Goal: Information Seeking & Learning: Learn about a topic

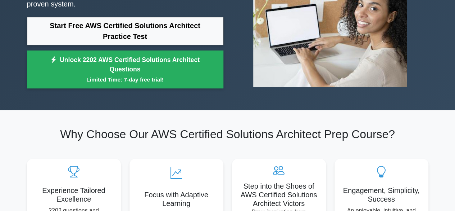
scroll to position [118, 0]
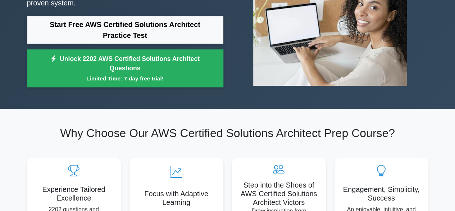
click at [126, 87] on div "Start Free AWS Certified Solutions Architect Practice Test Unlock 2202 AWS Cert…" at bounding box center [125, 53] width 197 height 75
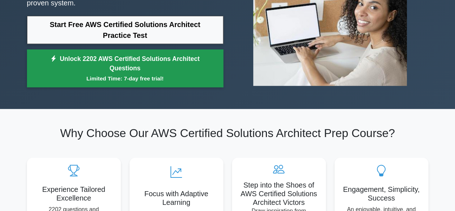
click at [129, 82] on small "Limited Time: 7-day free trial!" at bounding box center [125, 78] width 179 height 8
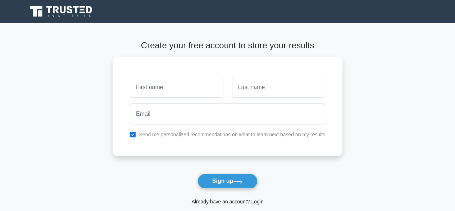
click at [210, 202] on link "Already have an account? Login" at bounding box center [228, 201] width 72 height 6
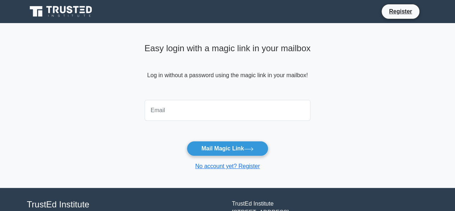
click at [250, 107] on input "email" at bounding box center [228, 110] width 166 height 21
type input "k.nagalakshmi4053@gmail.com"
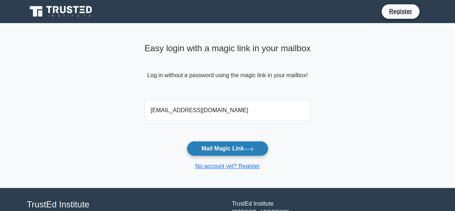
click at [233, 149] on button "Mail Magic Link" at bounding box center [228, 148] width 82 height 15
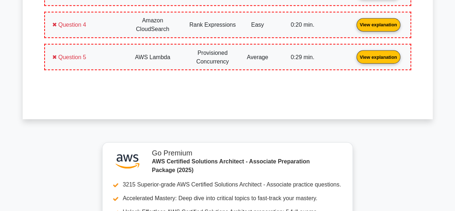
scroll to position [836, 0]
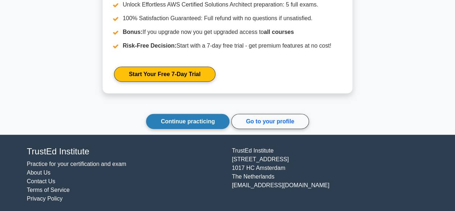
drag, startPoint x: 228, startPoint y: 111, endPoint x: 221, endPoint y: 119, distance: 11.2
click at [221, 119] on div "Continue practicing Go to your profile" at bounding box center [227, 121] width 163 height 15
click at [221, 119] on link "Continue practicing" at bounding box center [188, 121] width 84 height 15
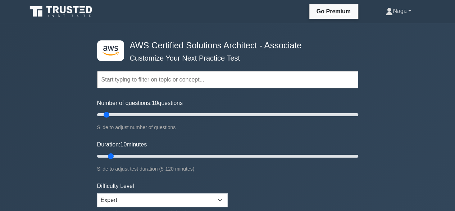
click at [396, 8] on link "Naga" at bounding box center [399, 11] width 60 height 14
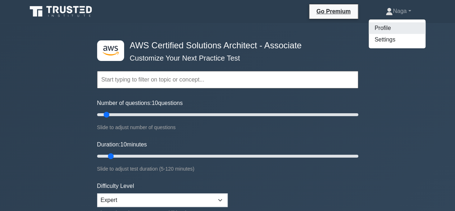
click at [382, 28] on link "Profile" at bounding box center [397, 28] width 57 height 12
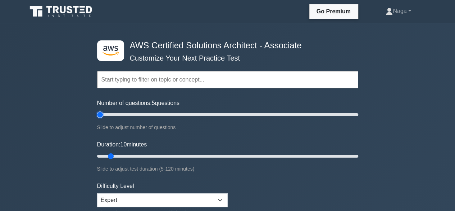
type input "5"
click at [99, 113] on input "Number of questions: 5 questions" at bounding box center [227, 114] width 261 height 9
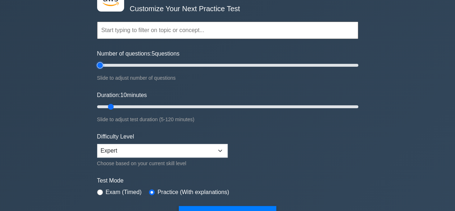
scroll to position [50, 0]
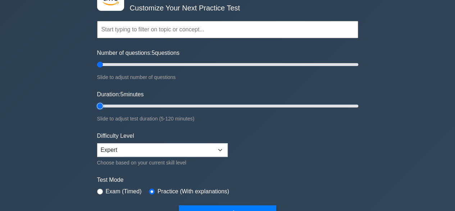
type input "5"
click at [99, 105] on input "Duration: 5 minutes" at bounding box center [227, 106] width 261 height 9
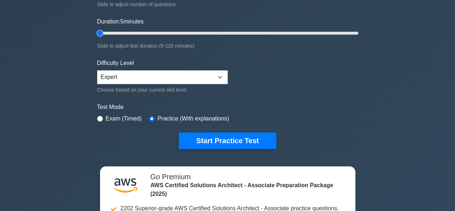
scroll to position [125, 0]
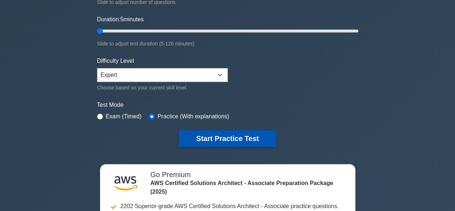
click at [217, 134] on button "Start Practice Test" at bounding box center [227, 138] width 97 height 17
click at [215, 137] on button "Start Practice Test" at bounding box center [227, 138] width 97 height 17
click at [237, 130] on button "Start Practice Test" at bounding box center [227, 138] width 97 height 17
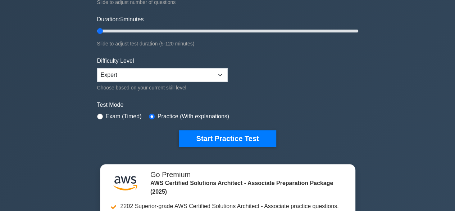
scroll to position [95, 0]
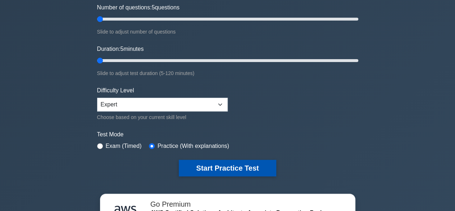
click at [212, 163] on button "Start Practice Test" at bounding box center [227, 167] width 97 height 17
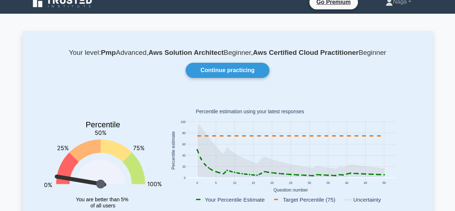
scroll to position [12, 0]
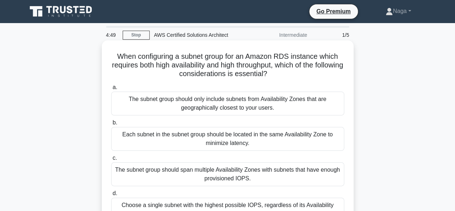
click at [207, 177] on div "The subnet group should span multiple Availability Zones with subnets that have…" at bounding box center [227, 174] width 233 height 24
click at [111, 160] on input "c. The subnet group should span multiple Availability Zones with subnets that h…" at bounding box center [111, 158] width 0 height 5
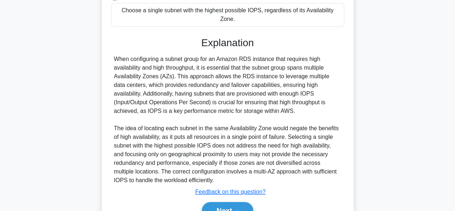
scroll to position [224, 0]
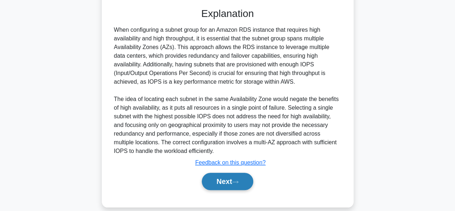
click at [220, 174] on button "Next" at bounding box center [227, 180] width 51 height 17
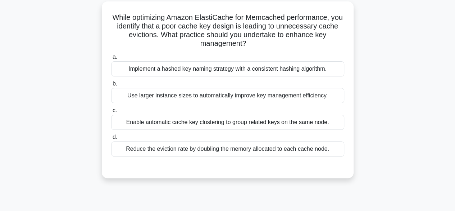
scroll to position [40, 0]
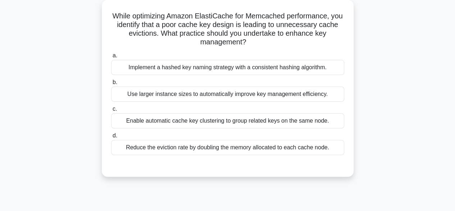
click at [199, 144] on div "Reduce the eviction rate by doubling the memory allocated to each cache node." at bounding box center [227, 147] width 233 height 15
click at [111, 138] on input "d. Reduce the eviction rate by doubling the memory allocated to each cache node." at bounding box center [111, 135] width 0 height 5
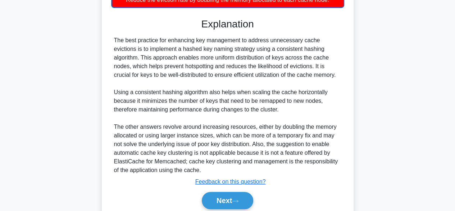
scroll to position [190, 0]
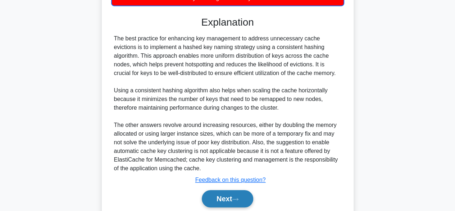
click at [224, 192] on button "Next" at bounding box center [227, 198] width 51 height 17
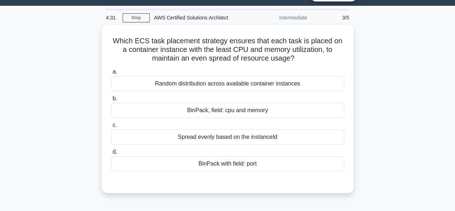
scroll to position [17, 0]
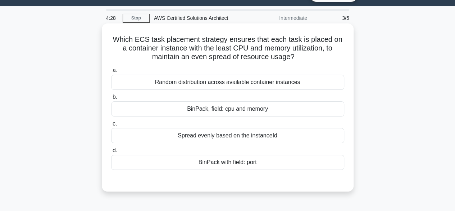
click at [246, 167] on div "BinPack with field: port" at bounding box center [227, 161] width 233 height 15
click at [111, 153] on input "d. BinPack with field: port" at bounding box center [111, 150] width 0 height 5
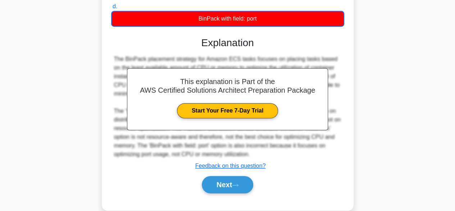
scroll to position [178, 0]
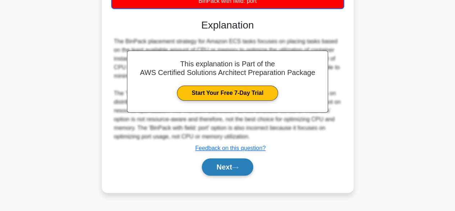
click at [244, 167] on button "Next" at bounding box center [227, 166] width 51 height 17
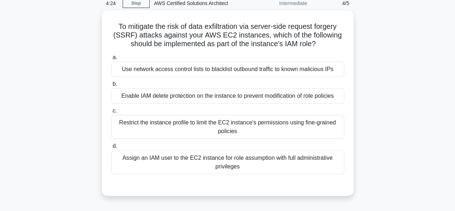
scroll to position [29, 0]
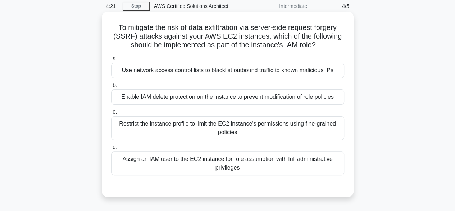
click at [217, 163] on div "Assign an IAM user to the EC2 instance for role assumption with full administra…" at bounding box center [227, 163] width 233 height 24
click at [111, 149] on input "d. Assign an IAM user to the EC2 instance for role assumption with full adminis…" at bounding box center [111, 147] width 0 height 5
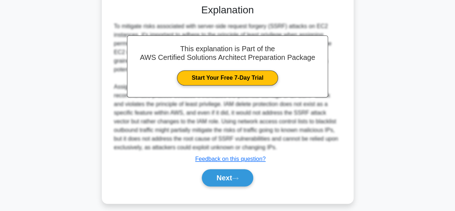
scroll to position [216, 0]
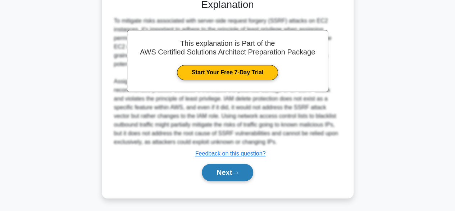
click at [220, 170] on button "Next" at bounding box center [227, 171] width 51 height 17
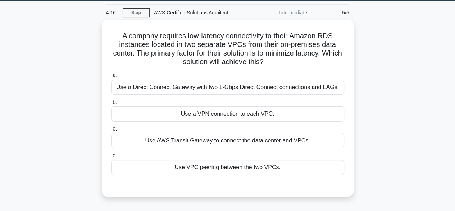
scroll to position [30, 0]
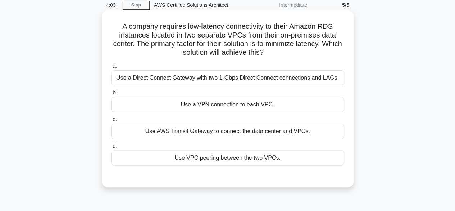
click at [242, 100] on div "Use a VPN connection to each VPC." at bounding box center [227, 104] width 233 height 15
click at [111, 95] on input "b. Use a VPN connection to each VPC." at bounding box center [111, 92] width 0 height 5
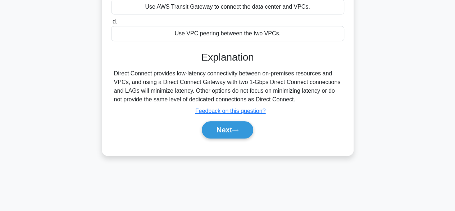
scroll to position [178, 0]
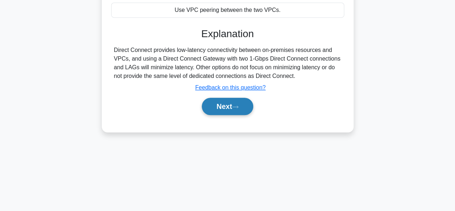
click at [223, 105] on button "Next" at bounding box center [227, 106] width 51 height 17
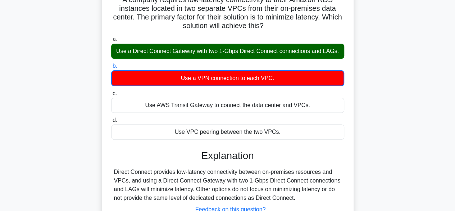
scroll to position [50, 0]
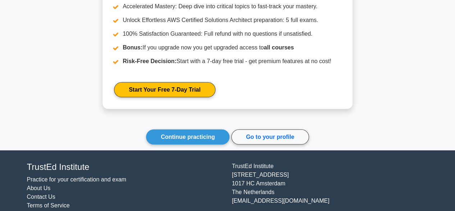
scroll to position [983, 0]
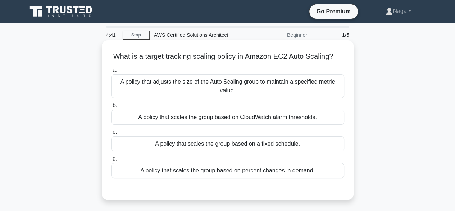
click at [185, 141] on div "A policy that scales the group based on a fixed schedule." at bounding box center [227, 143] width 233 height 15
click at [111, 134] on input "c. A policy that scales the group based on a fixed schedule." at bounding box center [111, 132] width 0 height 5
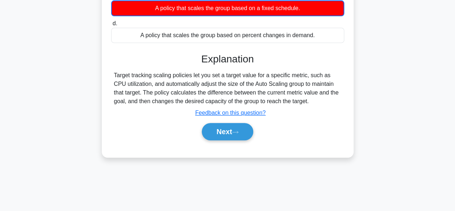
scroll to position [178, 0]
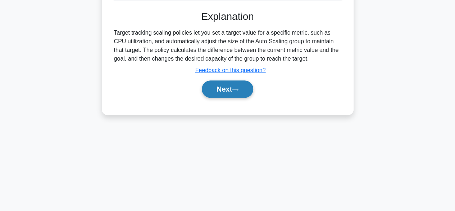
click at [217, 86] on button "Next" at bounding box center [227, 88] width 51 height 17
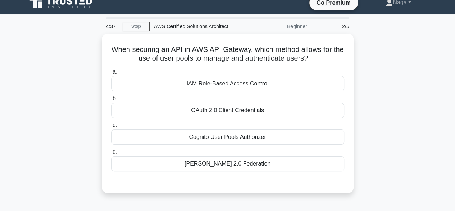
scroll to position [8, 0]
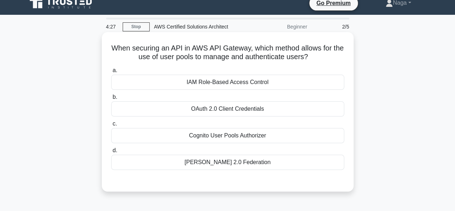
click at [226, 78] on div "IAM Role-Based Access Control" at bounding box center [227, 82] width 233 height 15
click at [111, 73] on input "a. IAM Role-Based Access Control" at bounding box center [111, 70] width 0 height 5
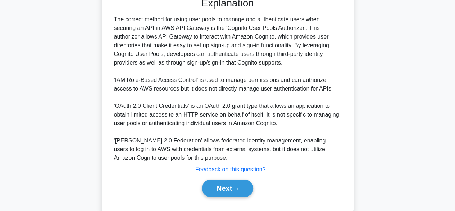
scroll to position [193, 0]
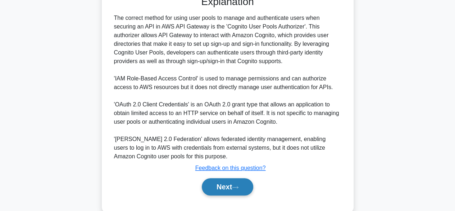
click at [226, 187] on button "Next" at bounding box center [227, 186] width 51 height 17
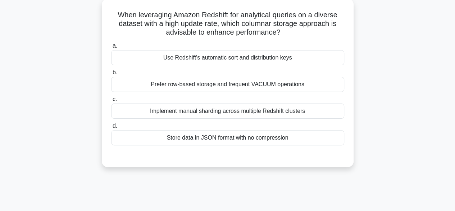
scroll to position [0, 0]
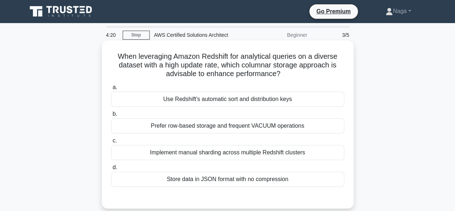
click at [175, 96] on div "Use Redshift's automatic sort and distribution keys" at bounding box center [227, 98] width 233 height 15
click at [111, 90] on input "a. Use Redshift's automatic sort and distribution keys" at bounding box center [111, 87] width 0 height 5
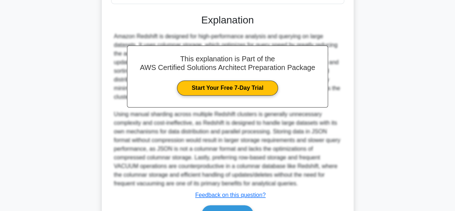
scroll to position [224, 0]
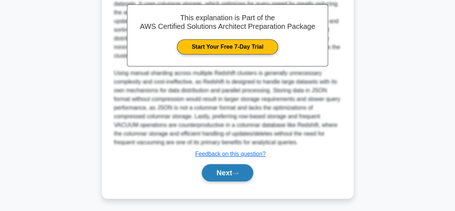
click at [228, 169] on button "Next" at bounding box center [227, 172] width 51 height 17
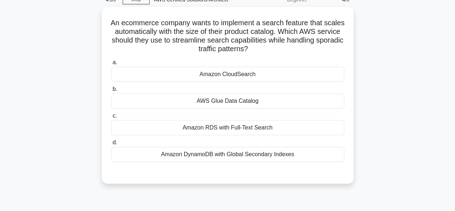
scroll to position [36, 0]
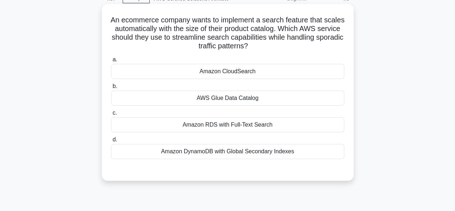
click at [247, 70] on div "Amazon CloudSearch" at bounding box center [227, 71] width 233 height 15
click at [111, 62] on input "a. Amazon CloudSearch" at bounding box center [111, 59] width 0 height 5
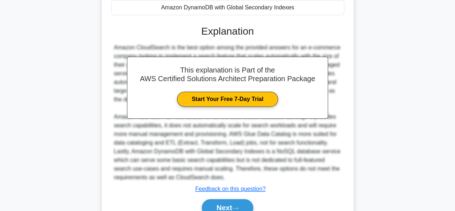
scroll to position [215, 0]
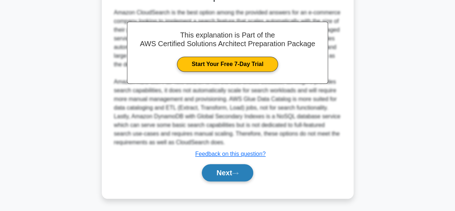
click at [217, 169] on button "Next" at bounding box center [227, 172] width 51 height 17
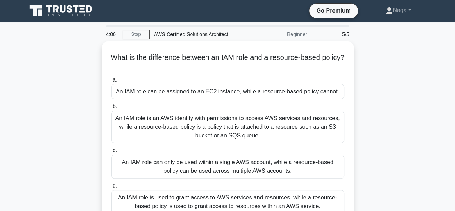
scroll to position [0, 0]
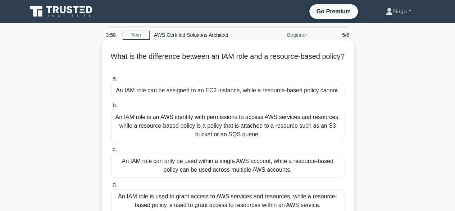
click at [192, 128] on div "An IAM role is an AWS identity with permissions to access AWS services and reso…" at bounding box center [227, 125] width 233 height 32
click at [111, 108] on input "b. An IAM role is an AWS identity with permissions to access AWS services and r…" at bounding box center [111, 105] width 0 height 5
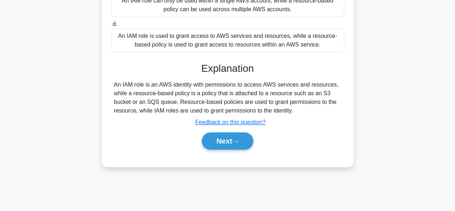
scroll to position [178, 0]
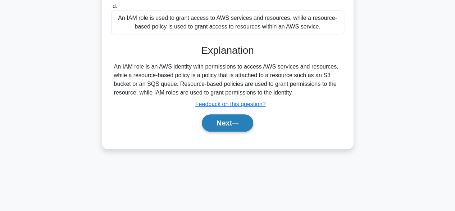
click at [223, 115] on button "Next" at bounding box center [227, 122] width 51 height 17
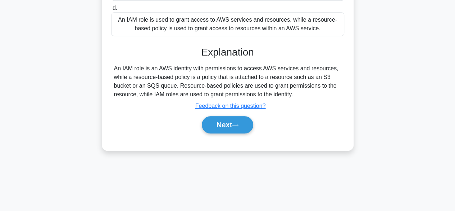
scroll to position [60, 0]
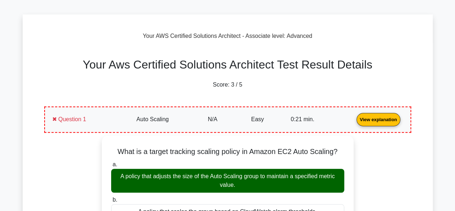
scroll to position [199, 0]
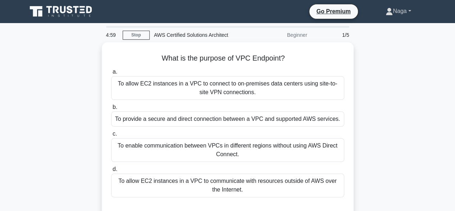
click at [401, 18] on link "Naga" at bounding box center [399, 11] width 60 height 14
click at [395, 27] on link "Profile" at bounding box center [397, 28] width 57 height 12
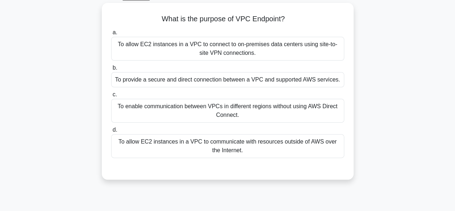
scroll to position [41, 0]
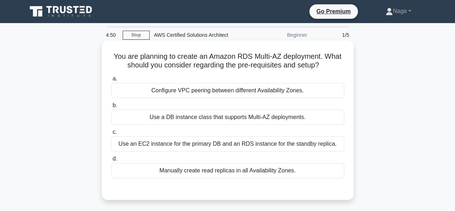
click at [168, 119] on div "Use a DB instance class that supports Multi-AZ deployments." at bounding box center [227, 116] width 233 height 15
click at [111, 108] on input "b. Use a DB instance class that supports Multi-AZ deployments." at bounding box center [111, 105] width 0 height 5
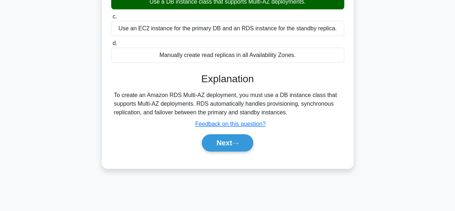
scroll to position [122, 0]
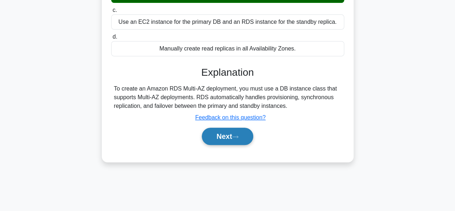
click at [229, 136] on button "Next" at bounding box center [227, 135] width 51 height 17
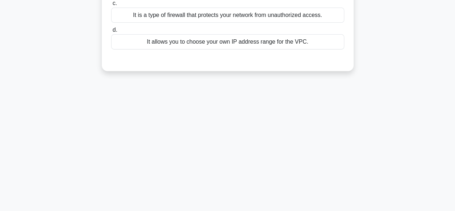
drag, startPoint x: 229, startPoint y: 136, endPoint x: 154, endPoint y: 115, distance: 77.9
click at [154, 115] on div "4:46 Stop AWS Certified Solutions Architect Beginner 2/5 Which of the following…" at bounding box center [228, 84] width 410 height 360
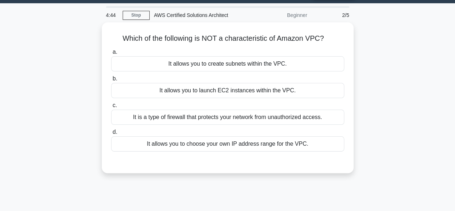
scroll to position [16, 0]
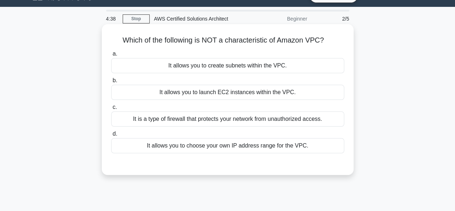
click at [170, 114] on div "It is a type of firewall that protects your network from unauthorized access." at bounding box center [227, 118] width 233 height 15
click at [111, 109] on input "c. It is a type of firewall that protects your network from unauthorized access." at bounding box center [111, 107] width 0 height 5
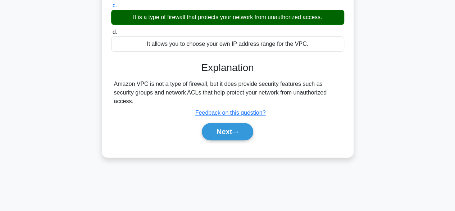
scroll to position [178, 0]
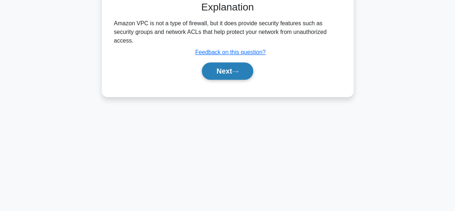
click at [221, 62] on button "Next" at bounding box center [227, 70] width 51 height 17
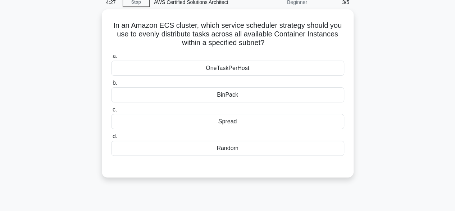
scroll to position [32, 0]
click at [46, 90] on div "In an Amazon ECS cluster, which service scheduler strategy should you use to ev…" at bounding box center [228, 98] width 410 height 176
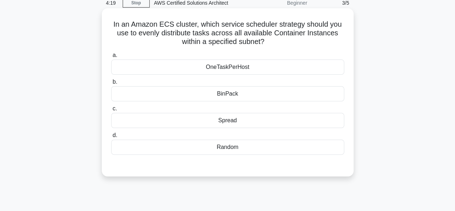
click at [201, 118] on div "Spread" at bounding box center [227, 120] width 233 height 15
click at [111, 111] on input "c. Spread" at bounding box center [111, 108] width 0 height 5
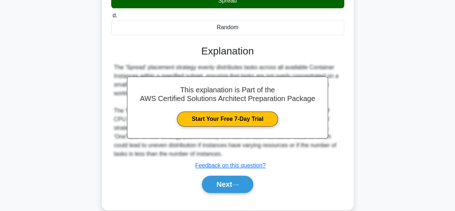
scroll to position [178, 0]
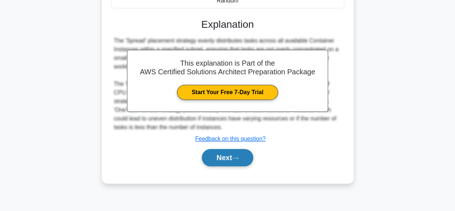
click at [218, 153] on button "Next" at bounding box center [227, 157] width 51 height 17
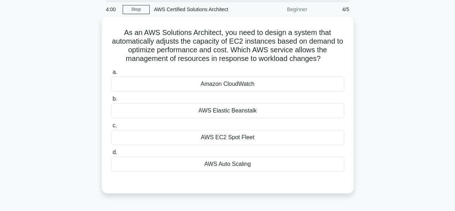
scroll to position [25, 0]
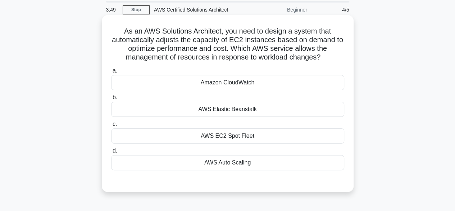
click at [218, 108] on div "AWS Elastic Beanstalk" at bounding box center [227, 109] width 233 height 15
click at [111, 100] on input "b. AWS Elastic Beanstalk" at bounding box center [111, 97] width 0 height 5
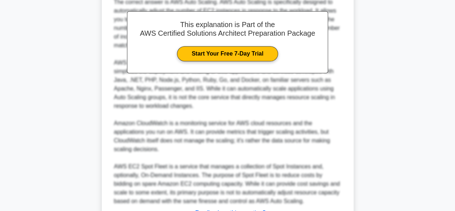
scroll to position [285, 0]
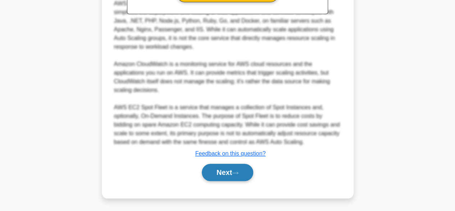
click at [223, 168] on button "Next" at bounding box center [227, 171] width 51 height 17
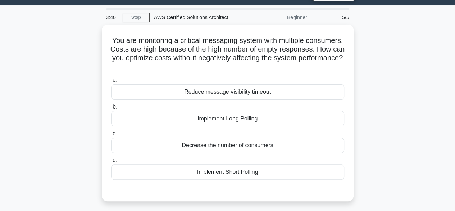
scroll to position [29, 0]
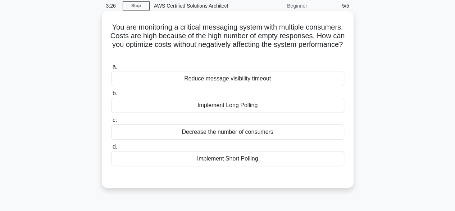
click at [196, 134] on div "Decrease the number of consumers" at bounding box center [227, 131] width 233 height 15
click at [111, 122] on input "c. Decrease the number of consumers" at bounding box center [111, 120] width 0 height 5
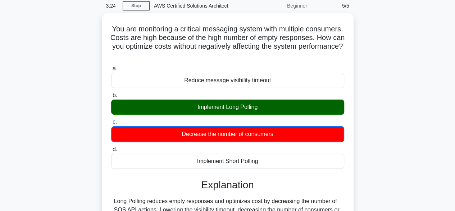
scroll to position [178, 0]
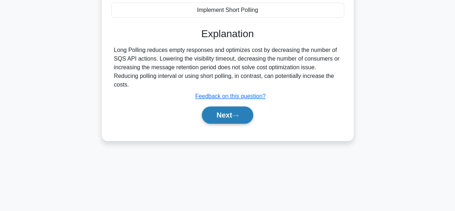
click at [209, 107] on button "Next" at bounding box center [227, 114] width 51 height 17
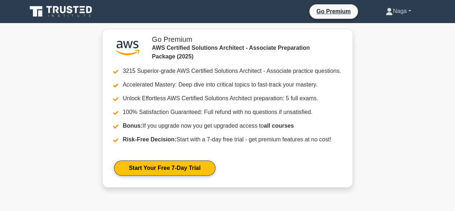
click at [399, 10] on link "Naga" at bounding box center [399, 11] width 60 height 14
click at [380, 27] on link "Profile" at bounding box center [397, 28] width 57 height 12
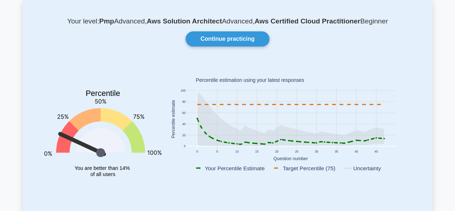
scroll to position [41, 0]
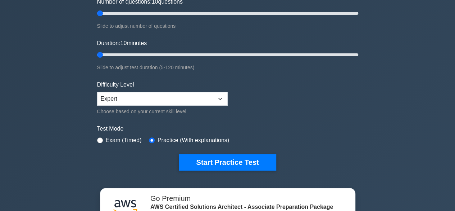
scroll to position [101, 0]
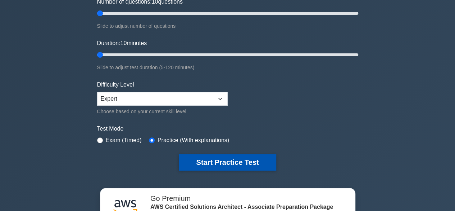
click at [228, 158] on button "Start Practice Test" at bounding box center [227, 162] width 97 height 17
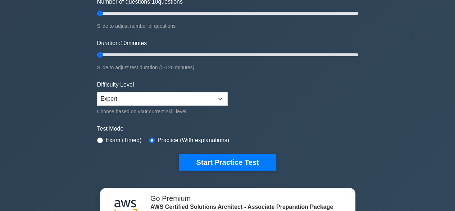
click at [229, 152] on form "Topics Amazon EC2 Amazon S3 Amazon VPC AWS Identity and Access Management (IAM)…" at bounding box center [227, 59] width 261 height 223
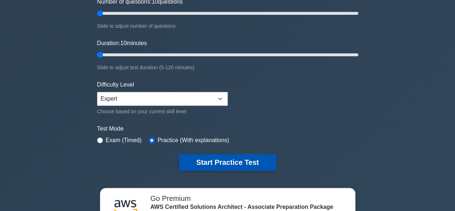
click at [202, 158] on button "Start Practice Test" at bounding box center [227, 162] width 97 height 17
click at [225, 162] on button "Start Practice Test" at bounding box center [227, 162] width 97 height 17
click at [241, 158] on button "Start Practice Test" at bounding box center [227, 162] width 97 height 17
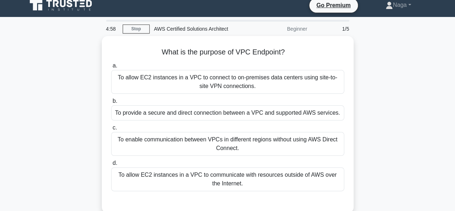
scroll to position [8, 0]
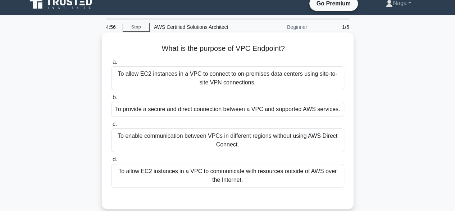
click at [174, 82] on div "To allow EC2 instances in a VPC to connect to on-premises data centers using si…" at bounding box center [227, 78] width 233 height 24
click at [111, 64] on input "a. To allow EC2 instances in a VPC to connect to on-premises data centers using…" at bounding box center [111, 62] width 0 height 5
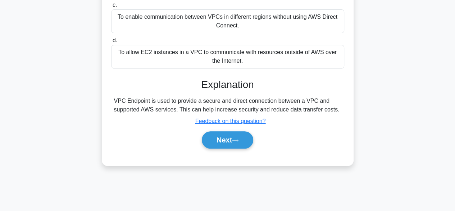
scroll to position [178, 0]
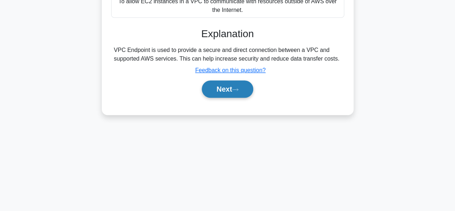
click at [228, 98] on button "Next" at bounding box center [227, 88] width 51 height 17
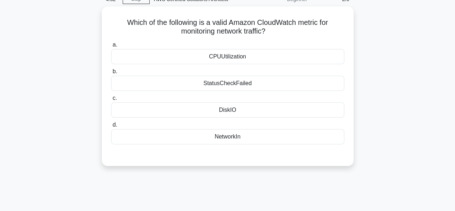
scroll to position [35, 0]
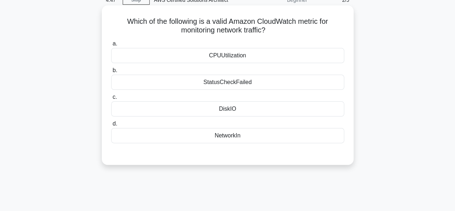
click at [205, 54] on div "CPUUtilization" at bounding box center [227, 55] width 233 height 15
click at [111, 46] on input "a. CPUUtilization" at bounding box center [111, 43] width 0 height 5
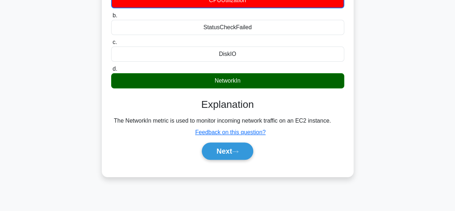
scroll to position [96, 0]
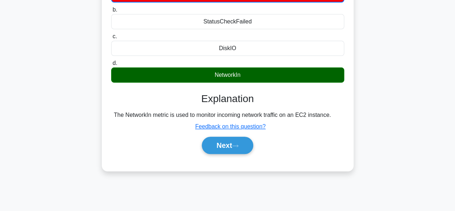
click at [226, 134] on div "Next" at bounding box center [227, 145] width 233 height 23
click at [221, 138] on button "Next" at bounding box center [227, 144] width 51 height 17
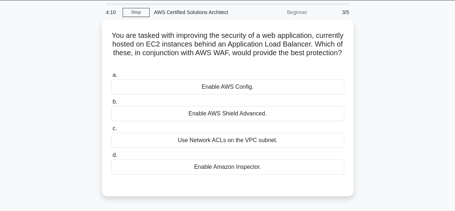
scroll to position [23, 0]
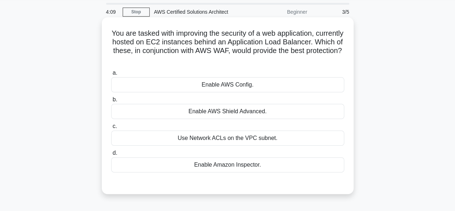
click at [245, 81] on div "Enable AWS Config." at bounding box center [227, 84] width 233 height 15
click at [111, 75] on input "a. Enable AWS Config." at bounding box center [111, 73] width 0 height 5
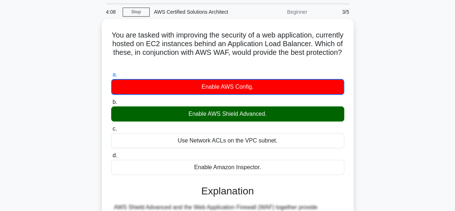
scroll to position [178, 0]
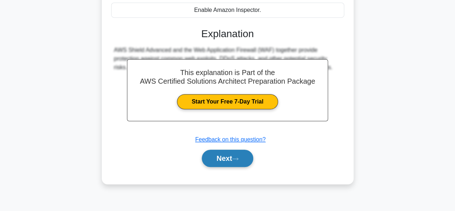
click at [217, 154] on button "Next" at bounding box center [227, 157] width 51 height 17
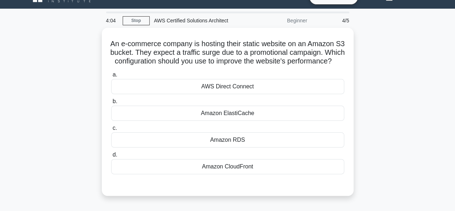
scroll to position [14, 0]
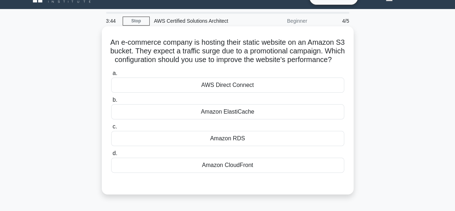
click at [220, 91] on div "AWS Direct Connect" at bounding box center [227, 84] width 233 height 15
click at [111, 76] on input "a. AWS Direct Connect" at bounding box center [111, 73] width 0 height 5
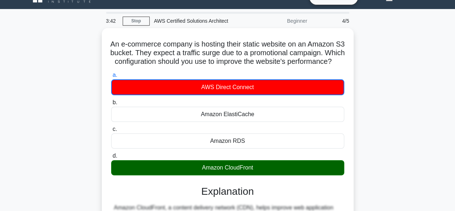
scroll to position [178, 0]
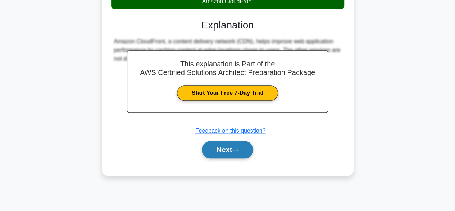
click at [212, 156] on button "Next" at bounding box center [227, 149] width 51 height 17
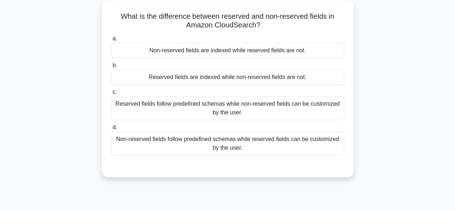
scroll to position [35, 0]
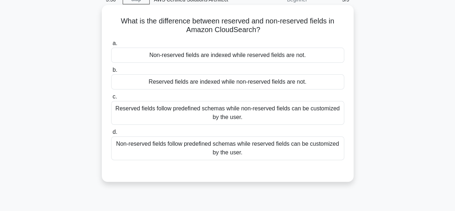
click at [251, 82] on div "Reserved fields are indexed while non-reserved fields are not." at bounding box center [227, 81] width 233 height 15
click at [111, 72] on input "b. Reserved fields are indexed while non-reserved fields are not." at bounding box center [111, 70] width 0 height 5
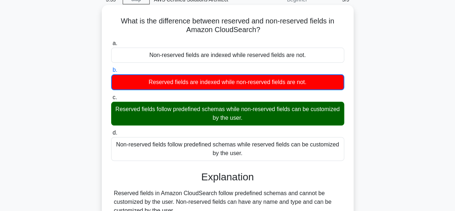
scroll to position [178, 0]
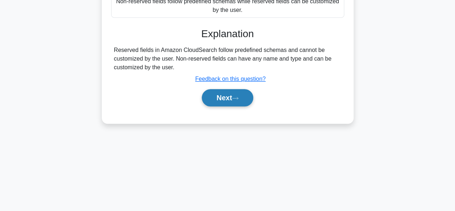
click at [250, 95] on button "Next" at bounding box center [227, 97] width 51 height 17
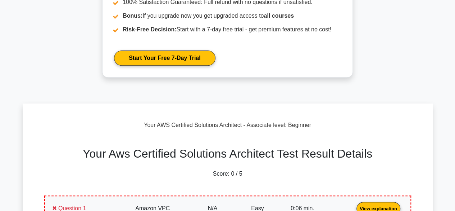
scroll to position [113, 0]
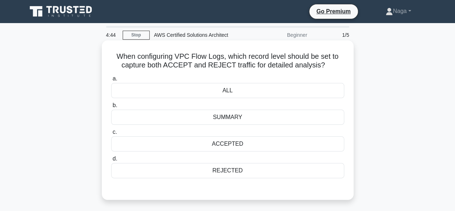
click at [225, 85] on div "ALL" at bounding box center [227, 90] width 233 height 15
click at [111, 81] on input "a. ALL" at bounding box center [111, 78] width 0 height 5
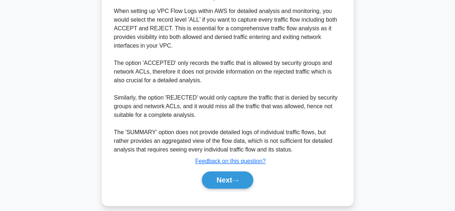
scroll to position [200, 0]
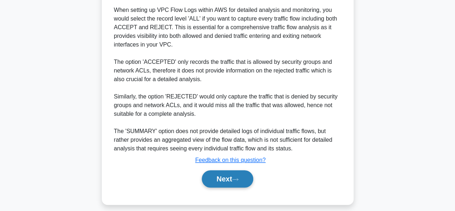
click at [216, 177] on button "Next" at bounding box center [227, 178] width 51 height 17
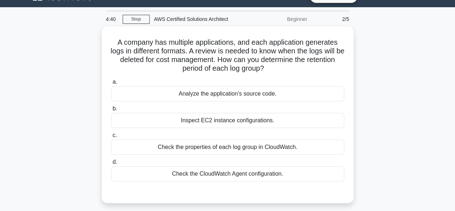
scroll to position [15, 0]
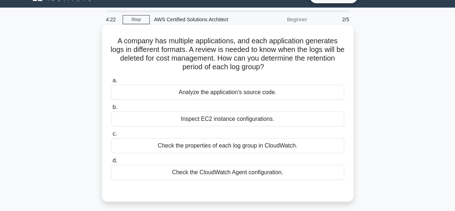
click at [246, 172] on div "Check the CloudWatch Agent configuration." at bounding box center [227, 172] width 233 height 15
click at [111, 163] on input "d. Check the CloudWatch Agent configuration." at bounding box center [111, 160] width 0 height 5
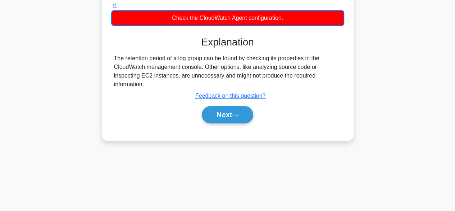
scroll to position [173, 0]
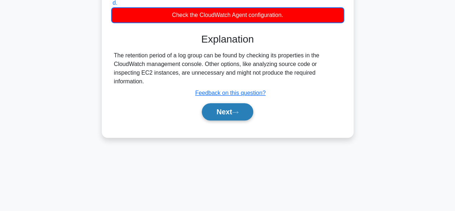
click at [227, 107] on button "Next" at bounding box center [227, 111] width 51 height 17
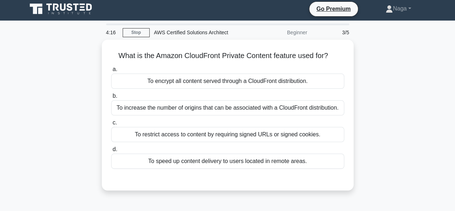
scroll to position [1, 0]
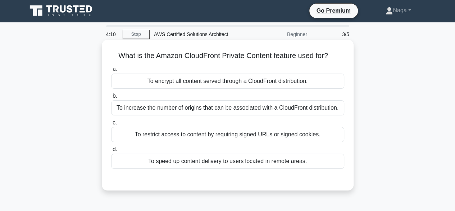
click at [221, 155] on div "To speed up content delivery to users located in remote areas." at bounding box center [227, 160] width 233 height 15
click at [111, 152] on input "d. To speed up content delivery to users located in remote areas." at bounding box center [111, 149] width 0 height 5
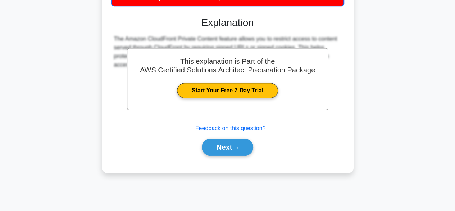
scroll to position [178, 0]
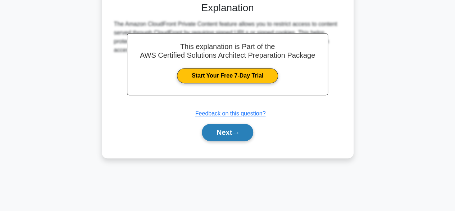
click at [217, 130] on button "Next" at bounding box center [227, 131] width 51 height 17
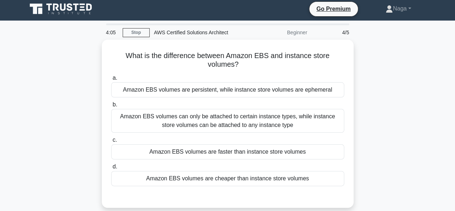
scroll to position [3, 0]
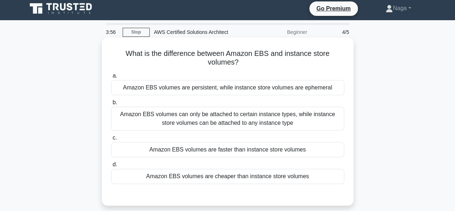
click at [224, 174] on div "Amazon EBS volumes are cheaper than instance store volumes" at bounding box center [227, 175] width 233 height 15
click at [111, 167] on input "d. Amazon EBS volumes are cheaper than instance store volumes" at bounding box center [111, 164] width 0 height 5
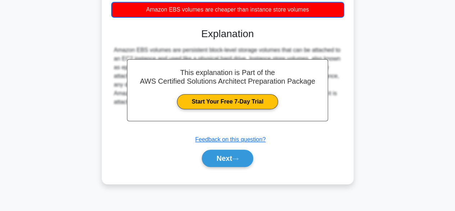
scroll to position [178, 0]
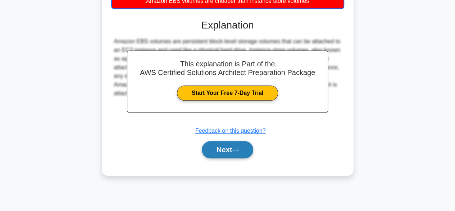
click at [207, 151] on button "Next" at bounding box center [227, 149] width 51 height 17
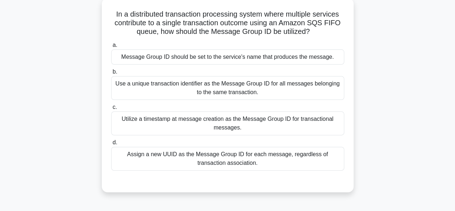
scroll to position [41, 0]
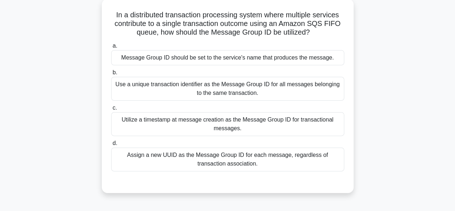
click at [164, 95] on div "Use a unique transaction identifier as the Message Group ID for all messages be…" at bounding box center [227, 89] width 233 height 24
click at [111, 75] on input "b. Use a unique transaction identifier as the Message Group ID for all messages…" at bounding box center [111, 72] width 0 height 5
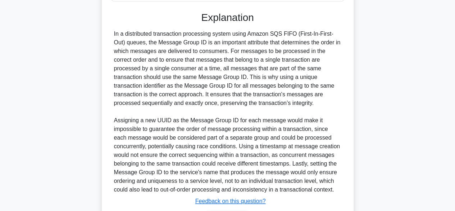
scroll to position [258, 0]
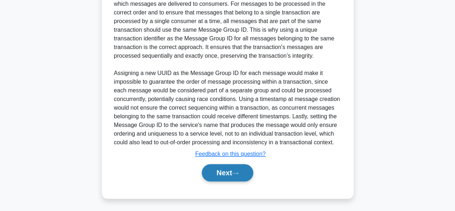
click at [233, 175] on button "Next" at bounding box center [227, 172] width 51 height 17
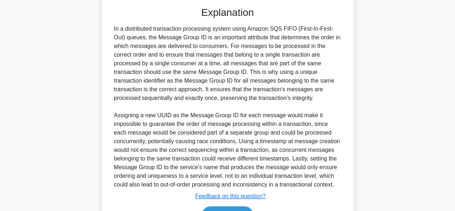
scroll to position [131, 0]
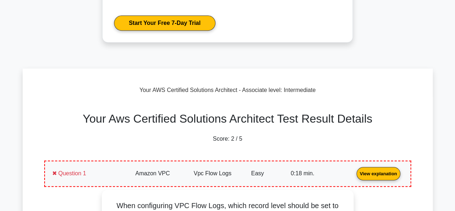
scroll to position [146, 0]
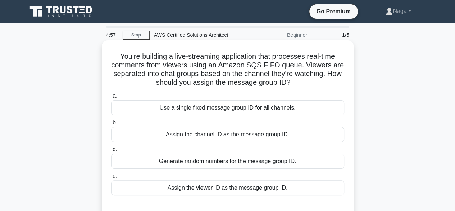
click at [206, 113] on div "Use a single fixed message group ID for all channels." at bounding box center [227, 107] width 233 height 15
click at [111, 98] on input "a. Use a single fixed message group ID for all channels." at bounding box center [111, 96] width 0 height 5
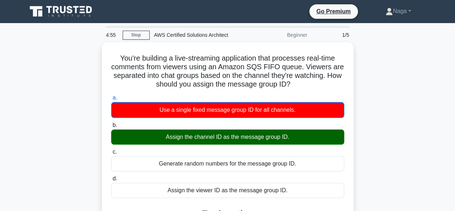
scroll to position [178, 0]
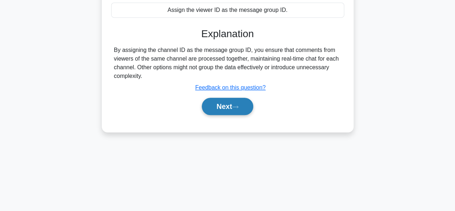
click at [214, 107] on button "Next" at bounding box center [227, 106] width 51 height 17
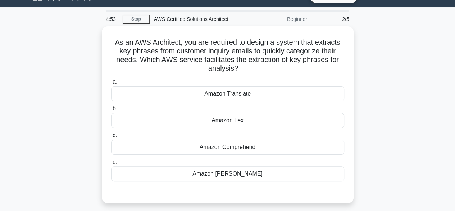
scroll to position [15, 0]
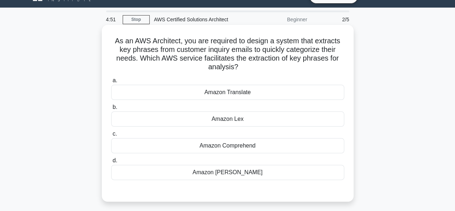
click at [208, 93] on div "Amazon Translate" at bounding box center [227, 92] width 233 height 15
click at [111, 83] on input "a. Amazon Translate" at bounding box center [111, 80] width 0 height 5
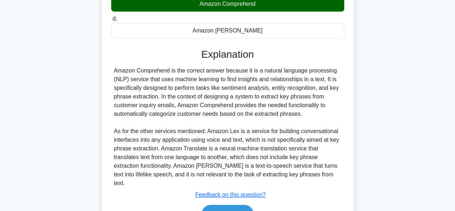
scroll to position [190, 0]
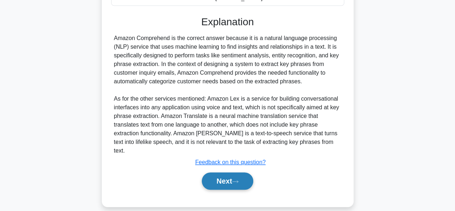
click at [222, 172] on button "Next" at bounding box center [227, 180] width 51 height 17
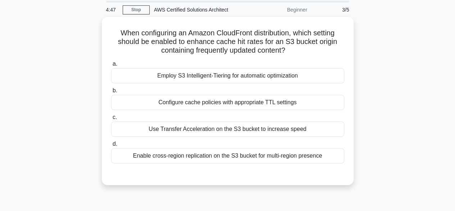
scroll to position [25, 0]
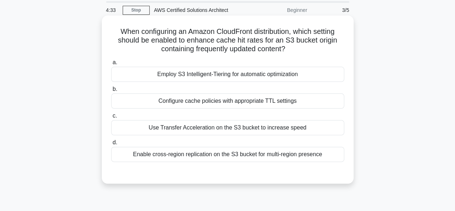
click at [211, 76] on div "Employ S3 Intelligent-Tiering for automatic optimization" at bounding box center [227, 74] width 233 height 15
click at [111, 65] on input "a. Employ S3 Intelligent-Tiering for automatic optimization" at bounding box center [111, 62] width 0 height 5
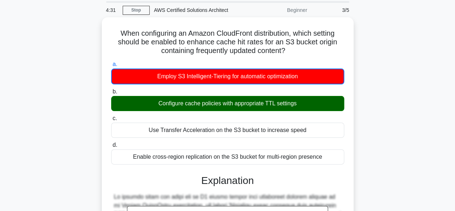
scroll to position [190, 0]
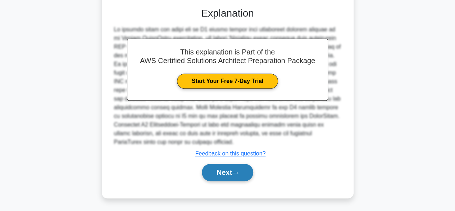
click at [222, 166] on button "Next" at bounding box center [227, 171] width 51 height 17
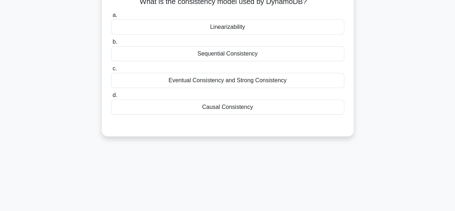
scroll to position [0, 0]
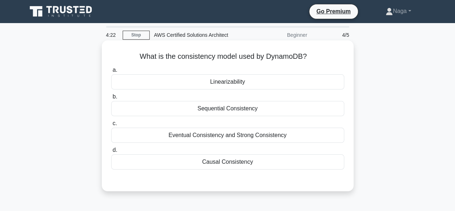
click at [234, 105] on div "Sequential Consistency" at bounding box center [227, 108] width 233 height 15
click at [111, 99] on input "b. Sequential Consistency" at bounding box center [111, 96] width 0 height 5
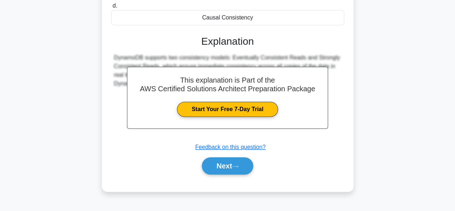
scroll to position [148, 0]
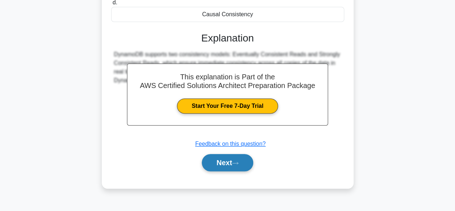
click at [210, 161] on button "Next" at bounding box center [227, 162] width 51 height 17
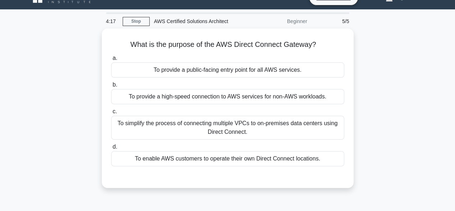
scroll to position [13, 0]
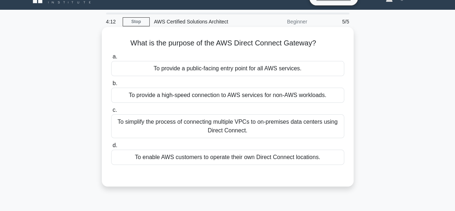
click at [215, 133] on div "To simplify the process of connecting multiple VPCs to on-premises data centers…" at bounding box center [227, 126] width 233 height 24
click at [111, 112] on input "c. To simplify the process of connecting multiple VPCs to on-premises data cent…" at bounding box center [111, 110] width 0 height 5
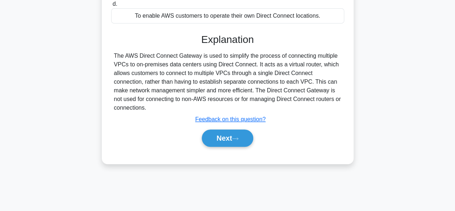
scroll to position [158, 0]
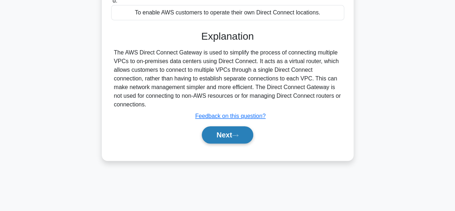
click at [234, 126] on button "Next" at bounding box center [227, 134] width 51 height 17
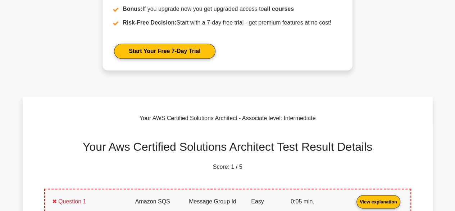
scroll to position [117, 0]
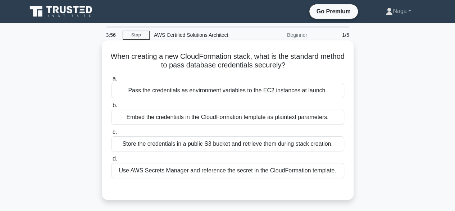
click at [186, 82] on label "a. Pass the credentials as environment variables to the EC2 instances at launch." at bounding box center [227, 86] width 233 height 24
click at [111, 81] on input "a. Pass the credentials as environment variables to the EC2 instances at launch." at bounding box center [111, 78] width 0 height 5
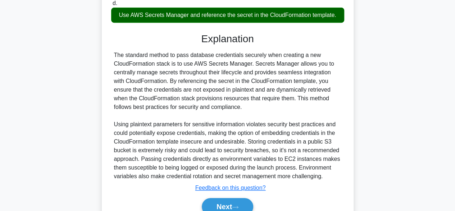
scroll to position [190, 0]
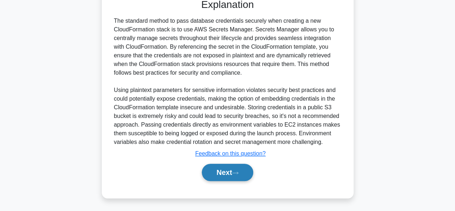
click at [230, 179] on button "Next" at bounding box center [227, 171] width 51 height 17
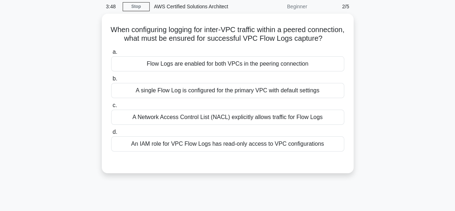
scroll to position [27, 0]
click at [167, 98] on div "A single Flow Log is configured for the primary VPC with default settings" at bounding box center [227, 90] width 233 height 15
click at [111, 81] on input "b. A single Flow Log is configured for the primary VPC with default settings" at bounding box center [111, 78] width 0 height 5
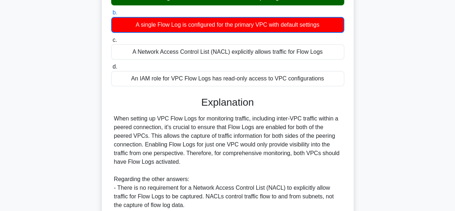
scroll to position [207, 0]
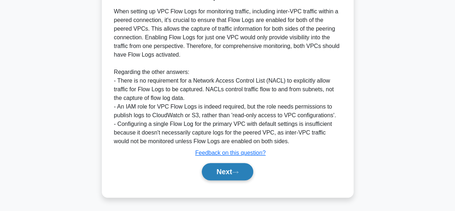
click at [228, 169] on button "Next" at bounding box center [227, 171] width 51 height 17
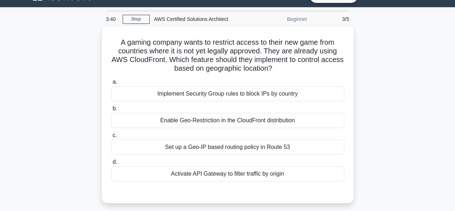
scroll to position [15, 0]
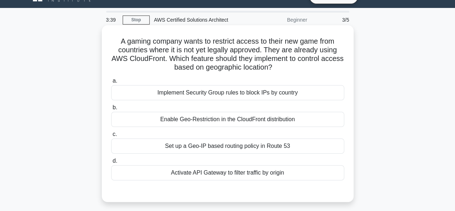
click at [194, 117] on div "Enable Geo-Restriction in the CloudFront distribution" at bounding box center [227, 119] width 233 height 15
click at [111, 110] on input "b. Enable Geo-Restriction in the CloudFront distribution" at bounding box center [111, 107] width 0 height 5
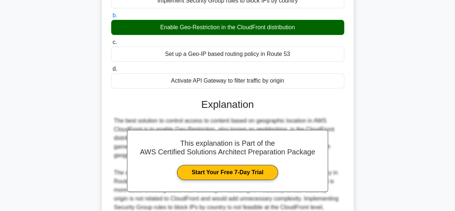
scroll to position [198, 0]
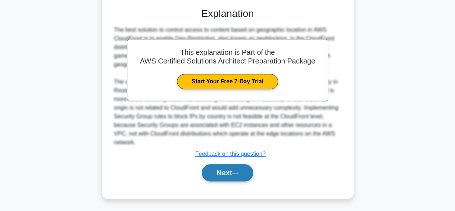
click at [228, 179] on button "Next" at bounding box center [227, 172] width 51 height 17
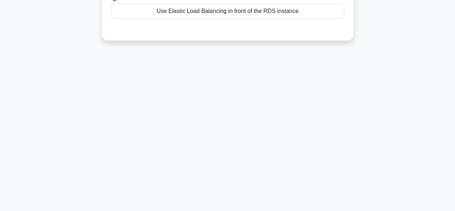
click at [221, 174] on div "3:20 Stop AWS Certified Solutions Architect Beginner 4/5 A Solutions Architect …" at bounding box center [228, 28] width 410 height 360
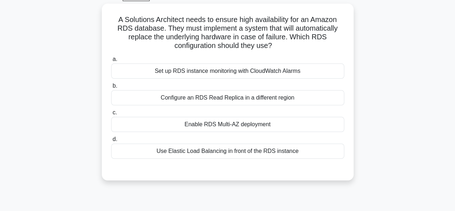
scroll to position [38, 0]
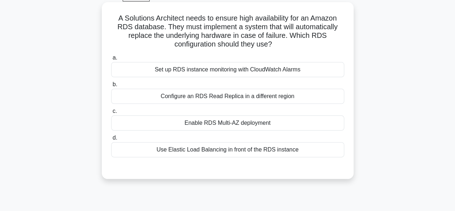
click at [237, 146] on div "Use Elastic Load Balancing in front of the RDS instance" at bounding box center [227, 149] width 233 height 15
click at [111, 140] on input "d. Use Elastic Load Balancing in front of the RDS instance" at bounding box center [111, 137] width 0 height 5
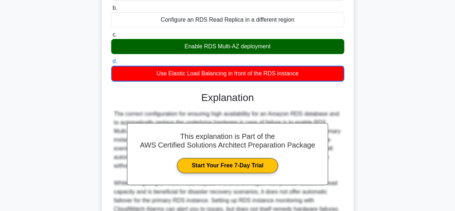
scroll to position [216, 0]
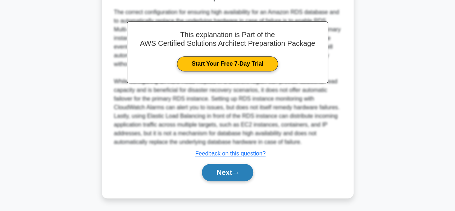
click at [242, 175] on button "Next" at bounding box center [227, 171] width 51 height 17
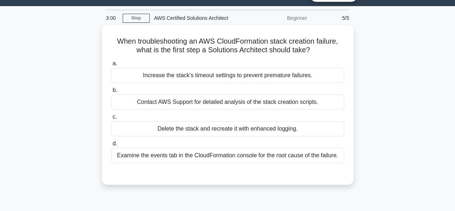
scroll to position [17, 0]
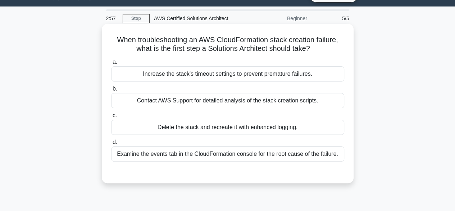
click at [174, 68] on div "Increase the stack's timeout settings to prevent premature failures." at bounding box center [227, 73] width 233 height 15
click at [111, 64] on input "a. Increase the stack's timeout settings to prevent premature failures." at bounding box center [111, 62] width 0 height 5
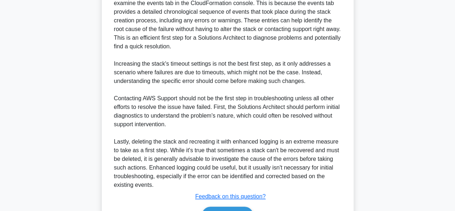
scroll to position [268, 0]
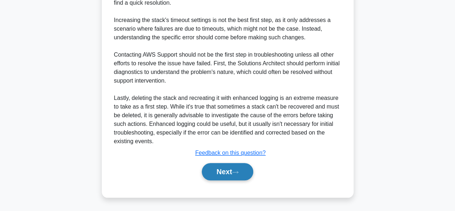
click at [218, 166] on button "Next" at bounding box center [227, 171] width 51 height 17
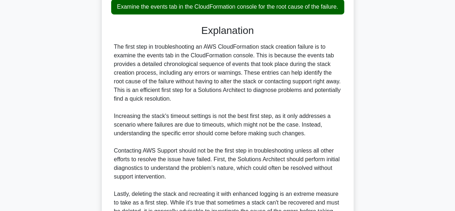
scroll to position [161, 0]
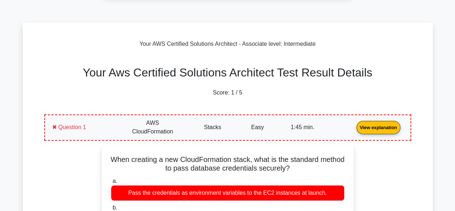
scroll to position [191, 0]
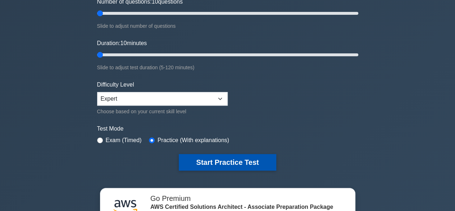
click at [214, 154] on button "Start Practice Test" at bounding box center [227, 162] width 97 height 17
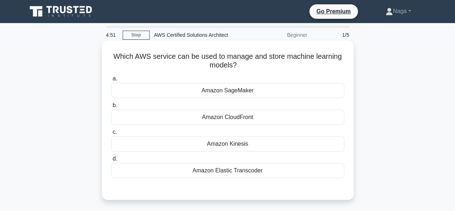
click at [206, 114] on div "Amazon CloudFront" at bounding box center [227, 116] width 233 height 15
click at [111, 108] on input "b. Amazon CloudFront" at bounding box center [111, 105] width 0 height 5
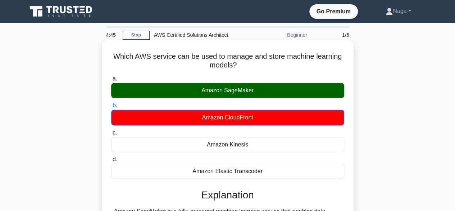
drag, startPoint x: 111, startPoint y: 52, endPoint x: 245, endPoint y: 62, distance: 134.6
click at [245, 62] on h5 "Which AWS service can be used to manage and store machine learning models? .spi…" at bounding box center [228, 61] width 235 height 18
copy h5 "Which AWS service can be used to manage and store machine learning models?"
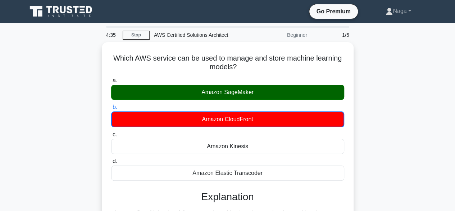
click at [79, 114] on div "Which AWS service can be used to manage and store machine learning models? .spi…" at bounding box center [228, 164] width 410 height 244
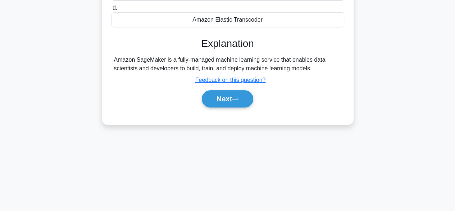
scroll to position [178, 0]
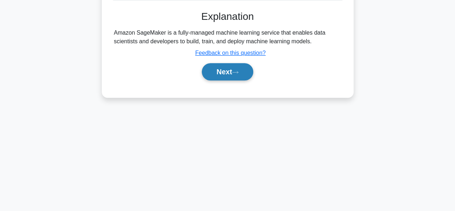
click at [227, 75] on button "Next" at bounding box center [227, 71] width 51 height 17
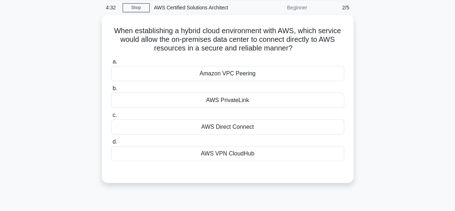
scroll to position [27, 0]
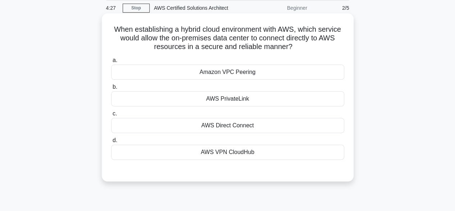
click at [233, 117] on label "c. AWS Direct Connect" at bounding box center [227, 121] width 233 height 24
click at [111, 116] on input "c. AWS Direct Connect" at bounding box center [111, 113] width 0 height 5
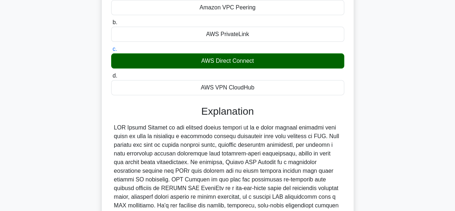
scroll to position [198, 0]
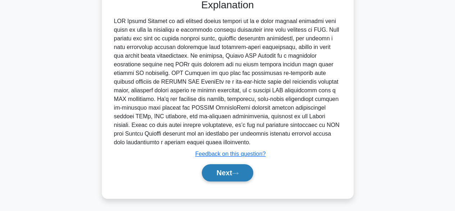
click at [228, 170] on button "Next" at bounding box center [227, 172] width 51 height 17
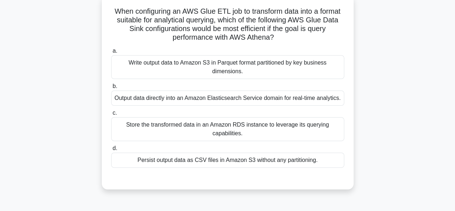
scroll to position [47, 0]
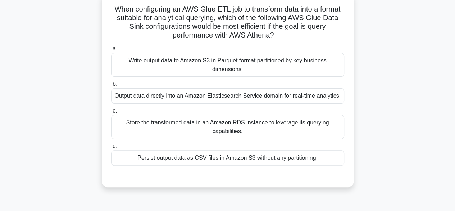
click at [230, 95] on div "Output data directly into an Amazon Elasticsearch Service domain for real-time …" at bounding box center [227, 95] width 233 height 15
click at [111, 86] on input "b. Output data directly into an Amazon Elasticsearch Service domain for real-ti…" at bounding box center [111, 84] width 0 height 5
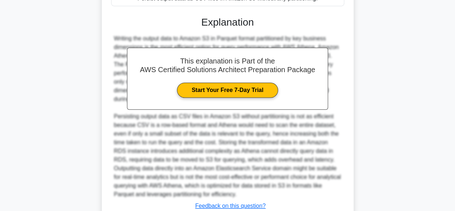
scroll to position [251, 0]
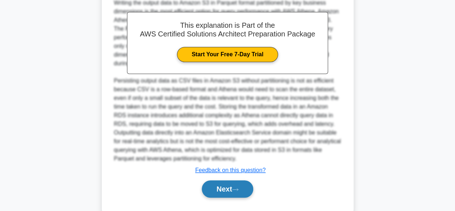
click at [226, 185] on button "Next" at bounding box center [227, 188] width 51 height 17
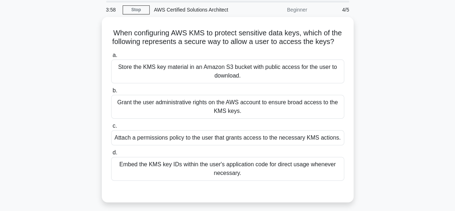
scroll to position [25, 0]
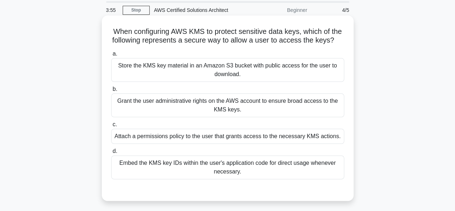
click at [192, 60] on div "Store the KMS key material in an Amazon S3 bucket with public access for the us…" at bounding box center [227, 70] width 233 height 24
click at [111, 56] on input "a. Store the KMS key material in an Amazon S3 bucket with public access for the…" at bounding box center [111, 53] width 0 height 5
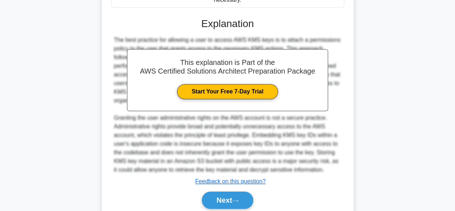
scroll to position [225, 0]
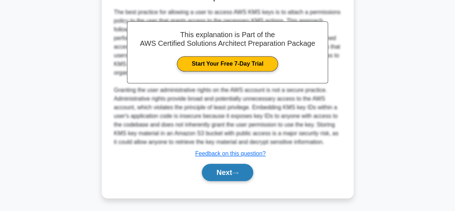
click at [228, 167] on button "Next" at bounding box center [227, 171] width 51 height 17
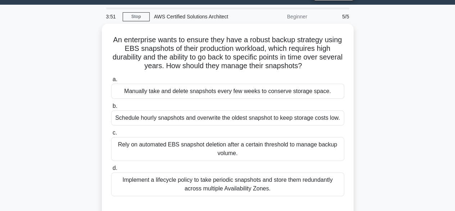
scroll to position [0, 0]
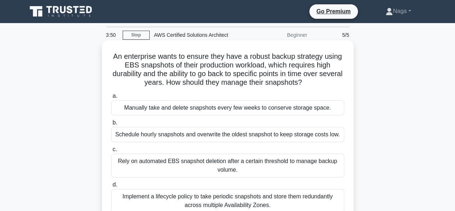
click at [215, 160] on div "Rely on automated EBS snapshot deletion after a certain threshold to manage bac…" at bounding box center [227, 165] width 233 height 24
click at [111, 152] on input "c. Rely on automated EBS snapshot deletion after a certain threshold to manage …" at bounding box center [111, 149] width 0 height 5
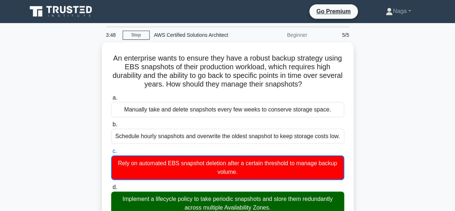
scroll to position [225, 0]
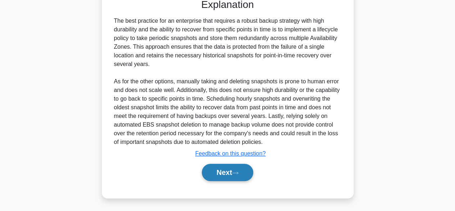
click at [222, 168] on button "Next" at bounding box center [227, 171] width 51 height 17
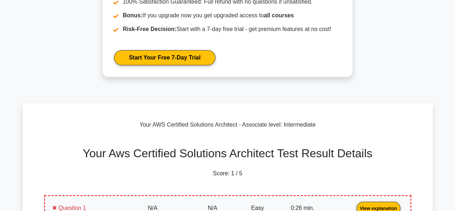
scroll to position [111, 0]
